Goal: Navigation & Orientation: Understand site structure

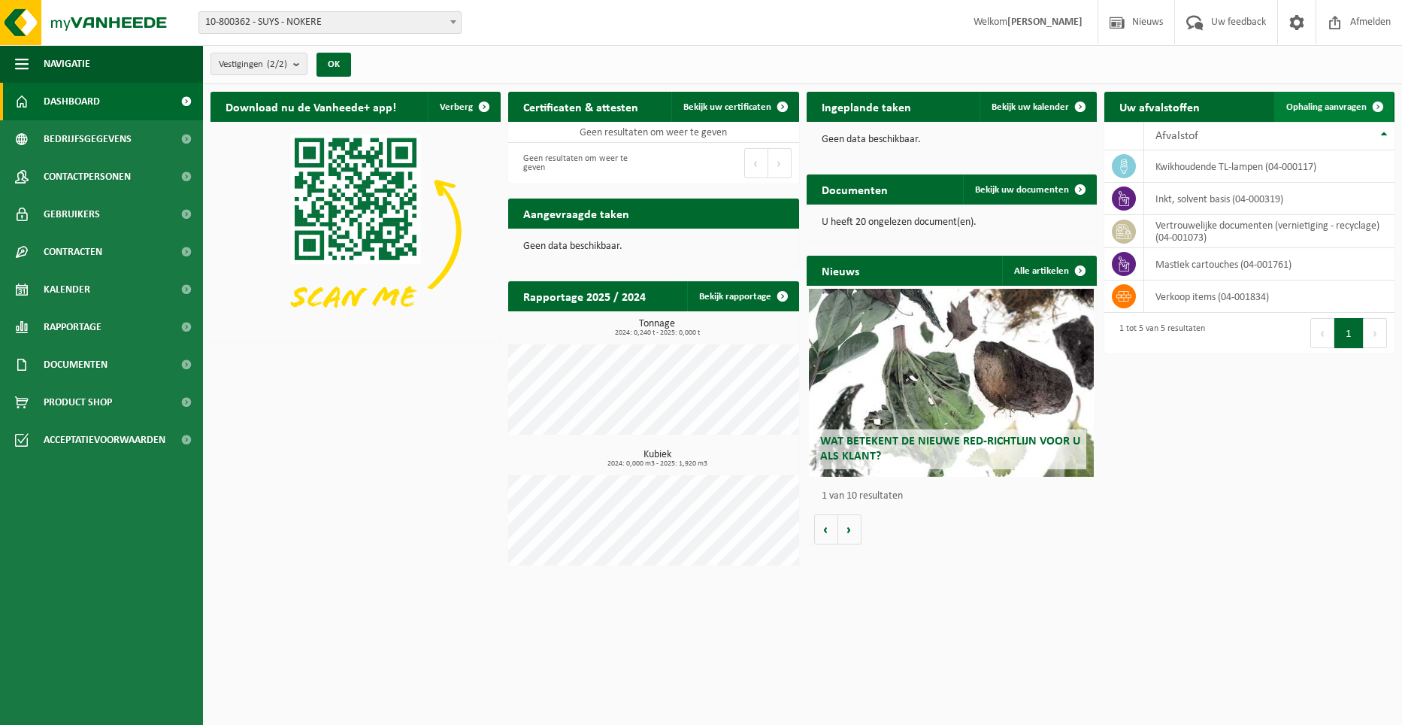
click at [1379, 107] on span at bounding box center [1378, 107] width 30 height 30
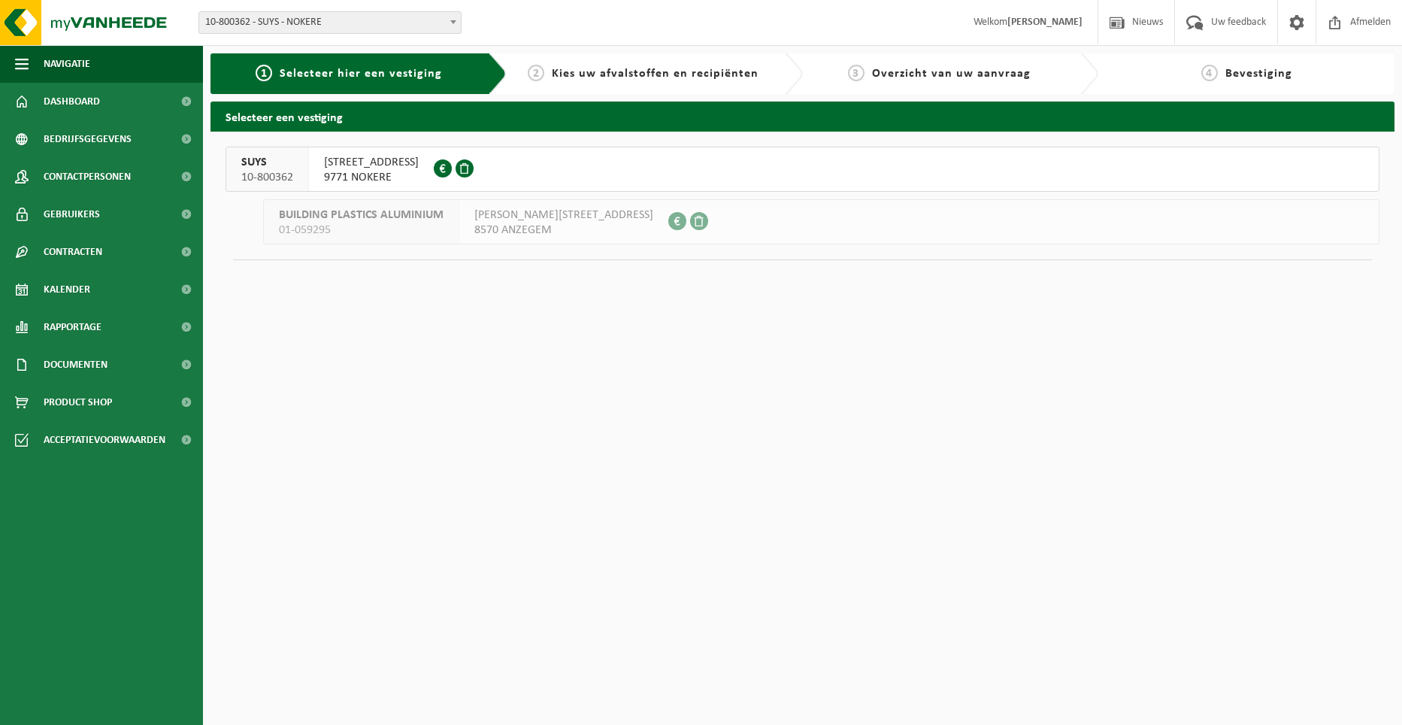
click at [352, 172] on span "9771 NOKERE" at bounding box center [371, 177] width 95 height 15
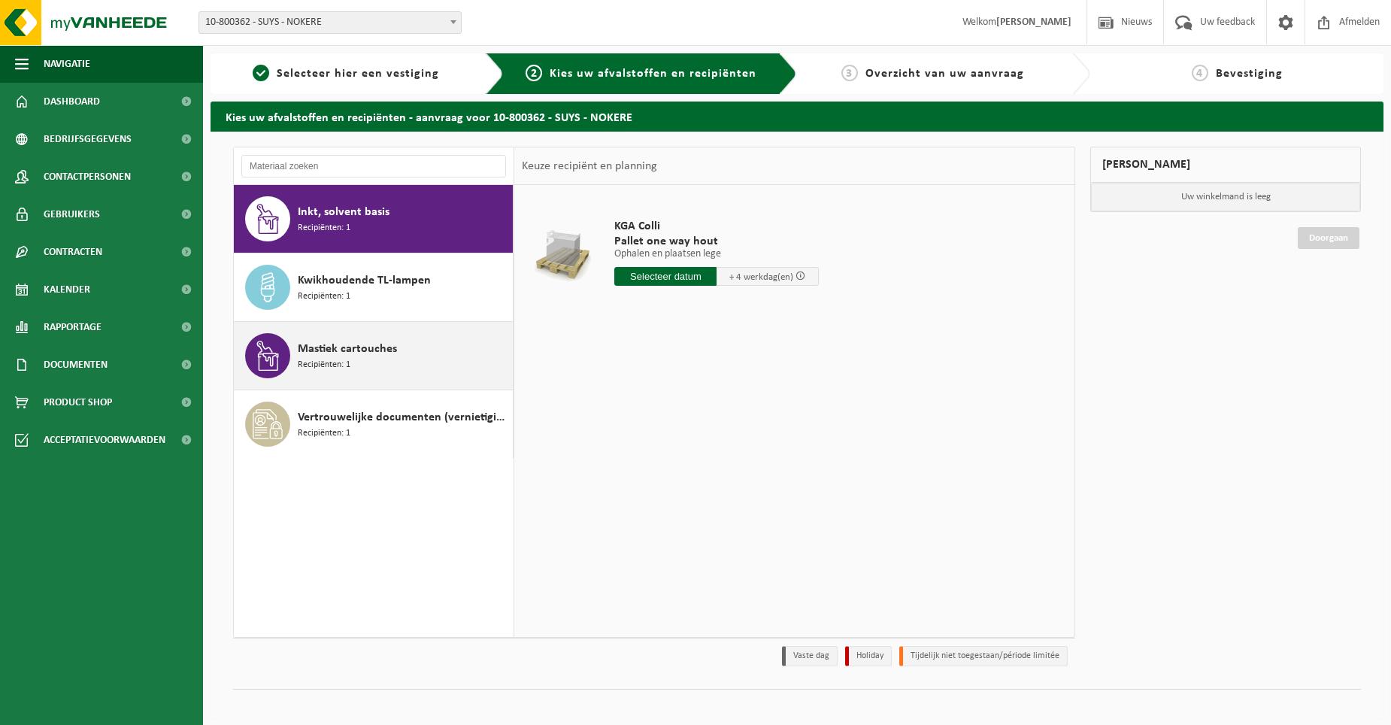
click at [350, 368] on div "Mastiek cartouches Recipiënten: 1" at bounding box center [403, 355] width 211 height 45
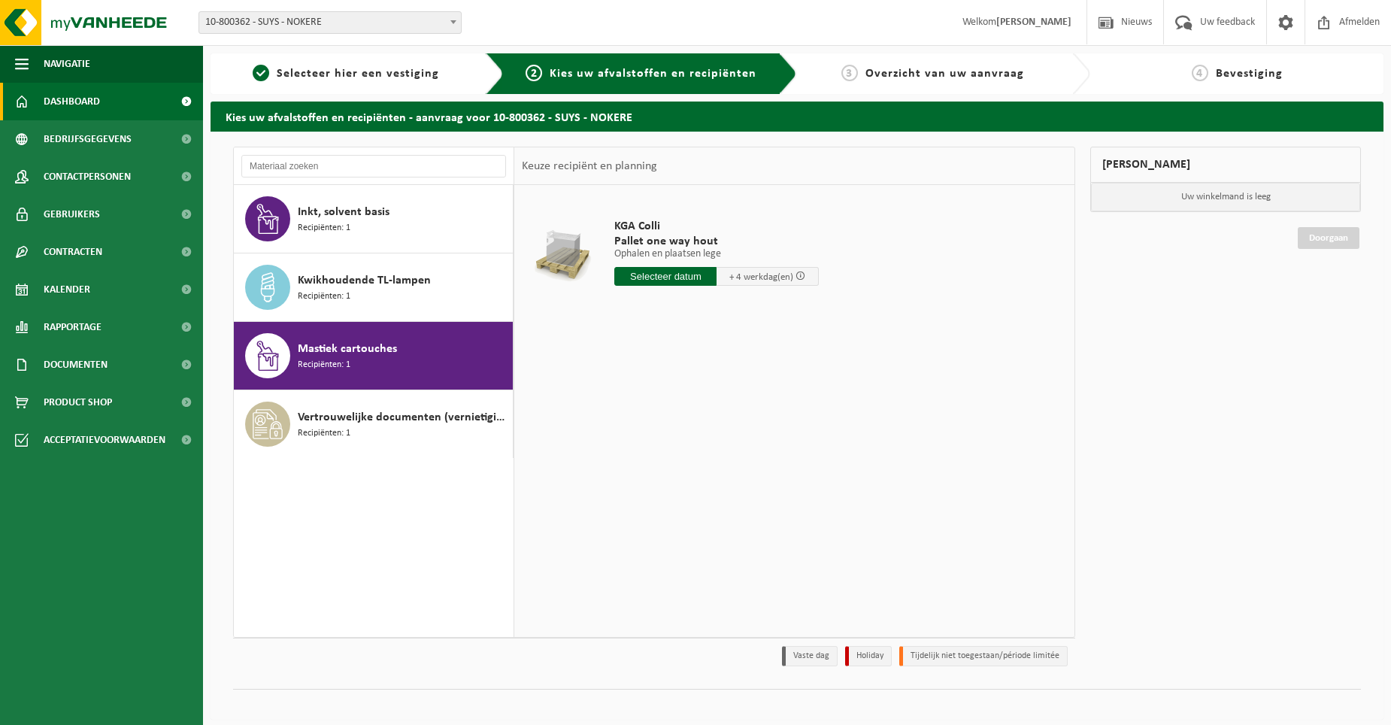
click at [74, 104] on span "Dashboard" at bounding box center [72, 102] width 56 height 38
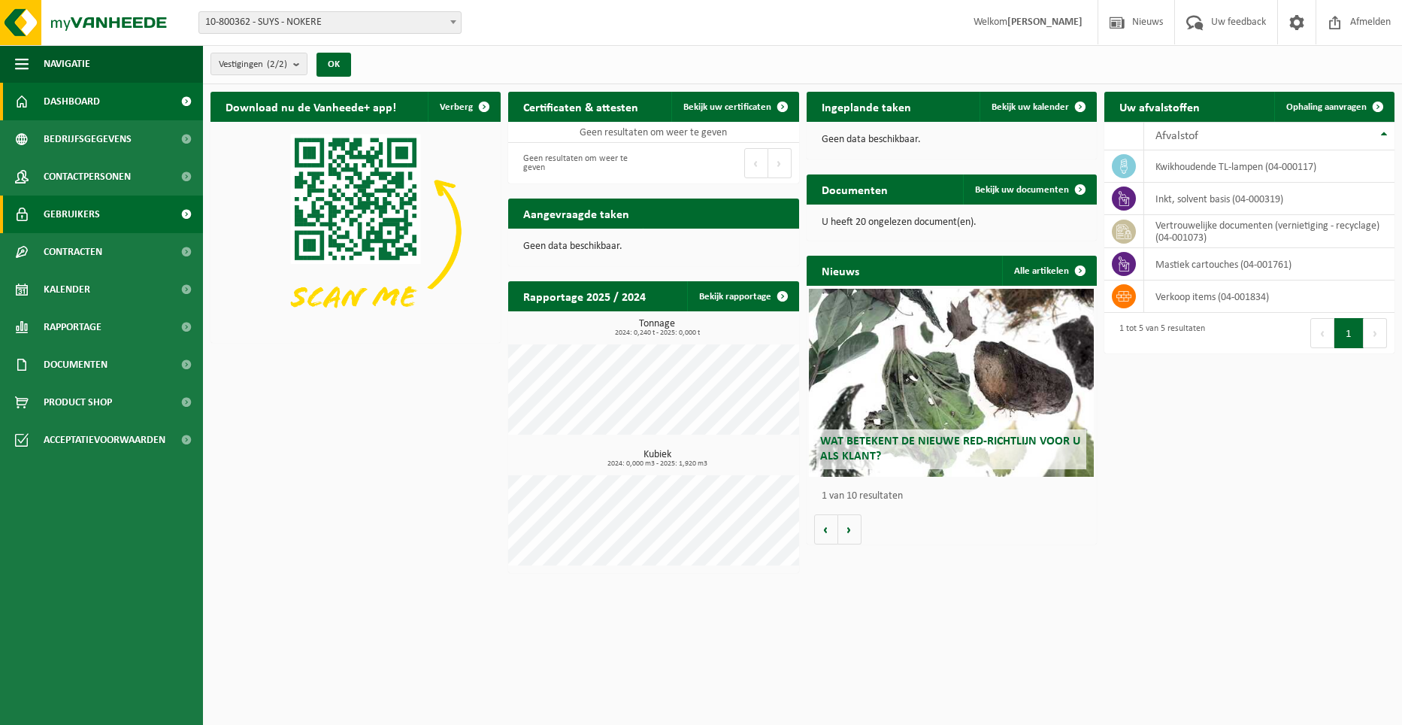
click at [94, 207] on span "Gebruikers" at bounding box center [72, 214] width 56 height 38
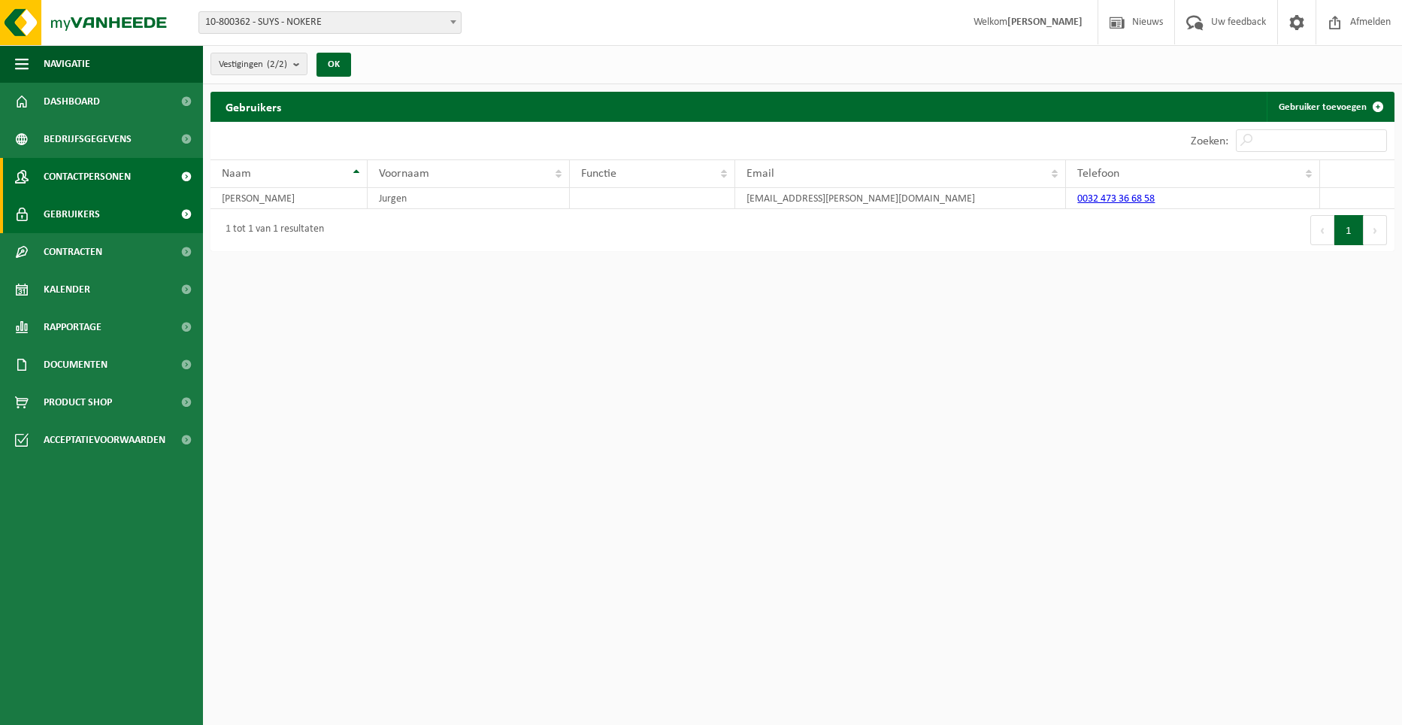
click at [83, 171] on span "Contactpersonen" at bounding box center [87, 177] width 87 height 38
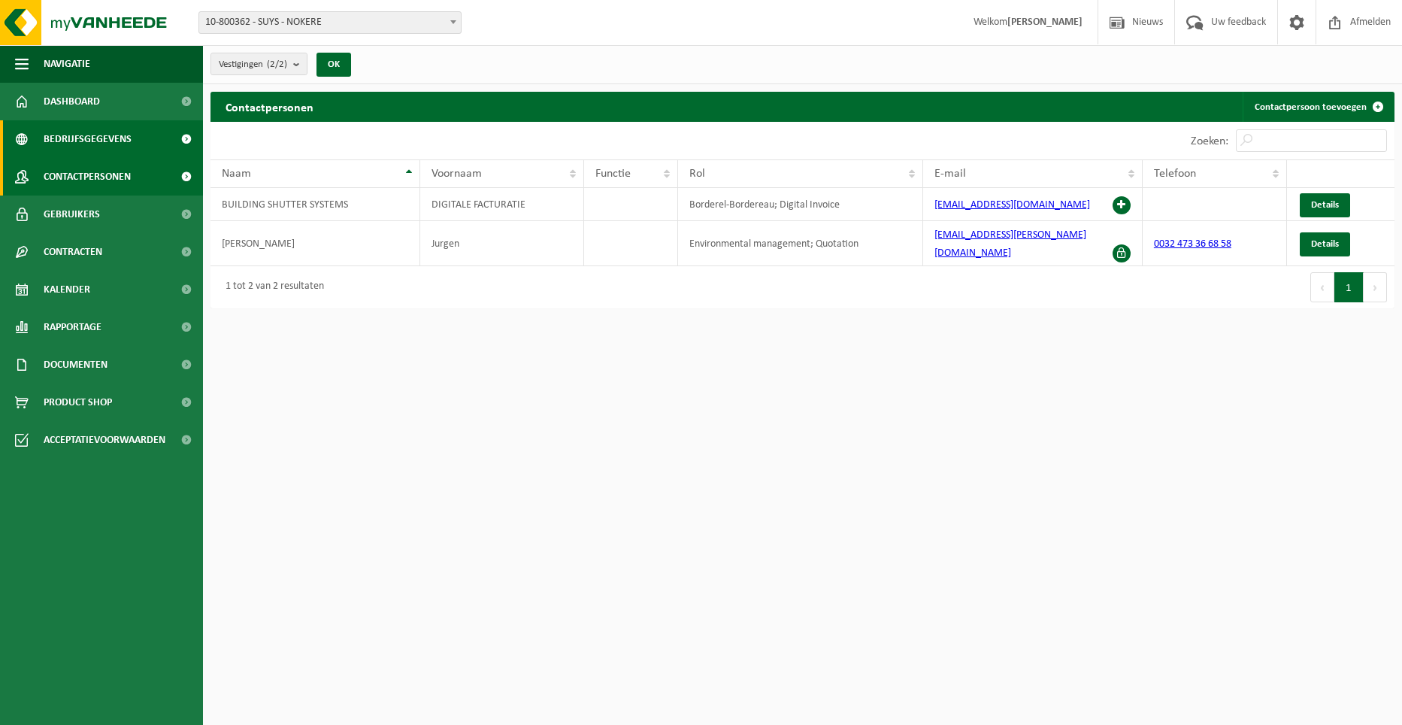
click at [85, 147] on span "Bedrijfsgegevens" at bounding box center [88, 139] width 88 height 38
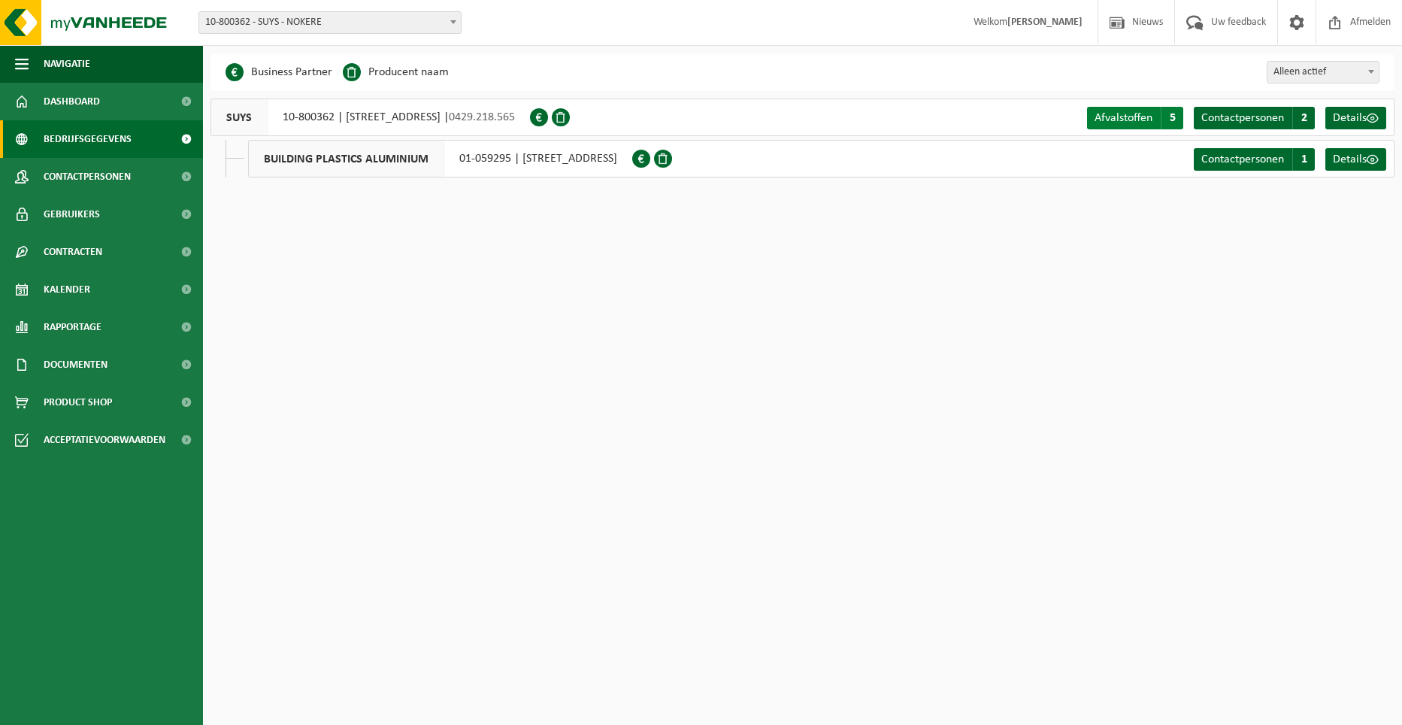
click at [1125, 121] on span "Afvalstoffen" at bounding box center [1124, 118] width 58 height 12
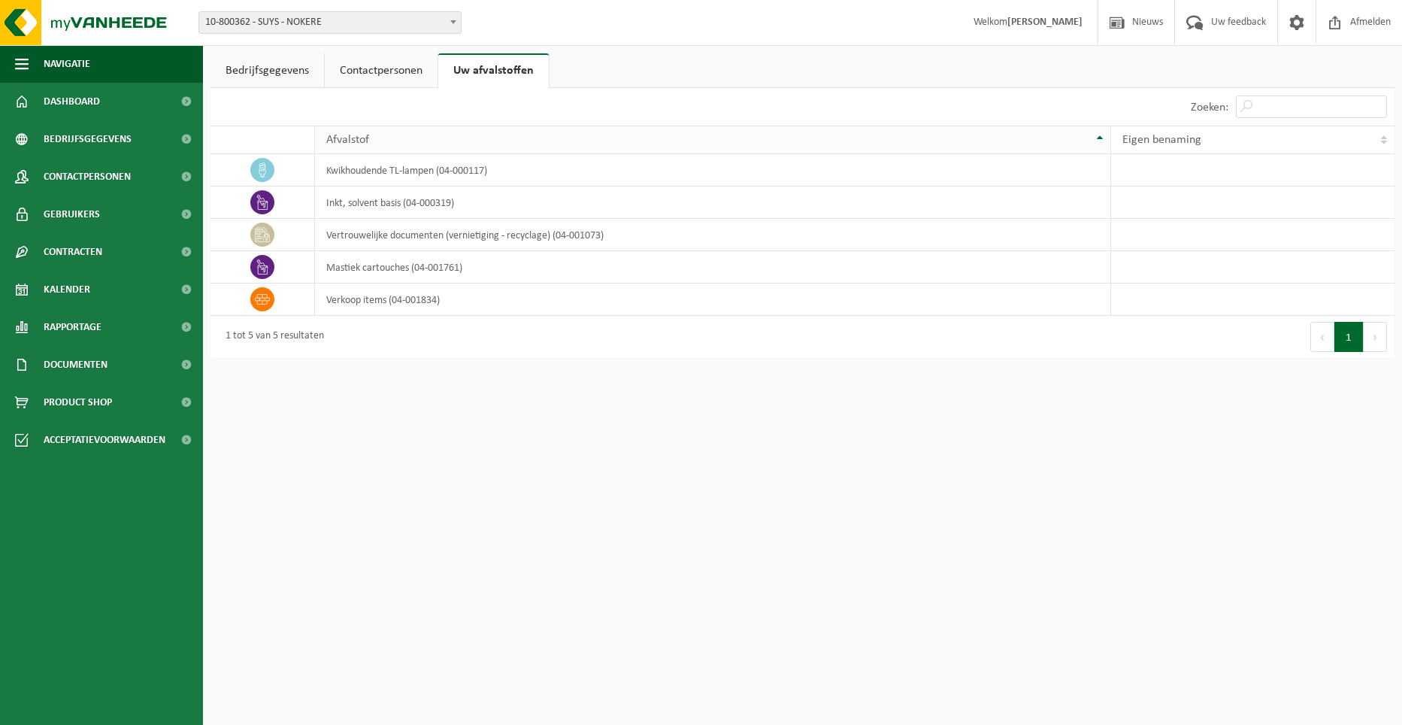
click at [1101, 141] on th "Afvalstof" at bounding box center [713, 140] width 796 height 29
click at [1098, 138] on th "Afvalstof" at bounding box center [713, 140] width 796 height 29
click at [381, 302] on td "verkoop items (04-001834)" at bounding box center [713, 299] width 796 height 32
